Goal: Task Accomplishment & Management: Use online tool/utility

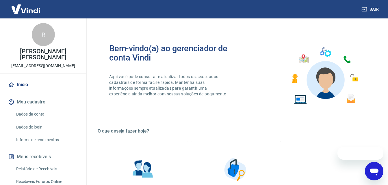
scroll to position [29, 0]
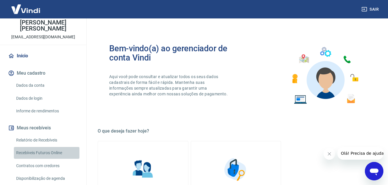
click at [50, 155] on link "Recebíveis Futuros Online" at bounding box center [47, 153] width 66 height 12
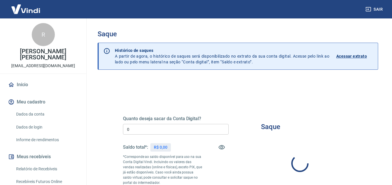
type input "R$ 0,00"
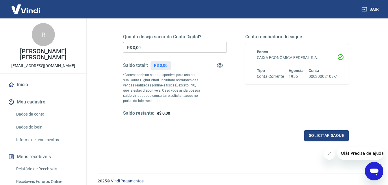
scroll to position [87, 0]
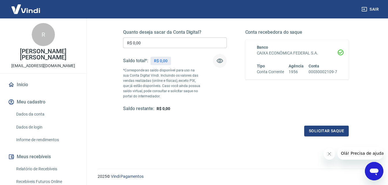
click at [222, 61] on icon "button" at bounding box center [219, 60] width 7 height 7
click at [222, 61] on icon "button" at bounding box center [219, 60] width 6 height 5
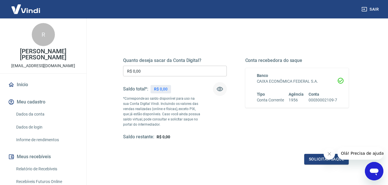
scroll to position [0, 0]
